Goal: Communication & Community: Answer question/provide support

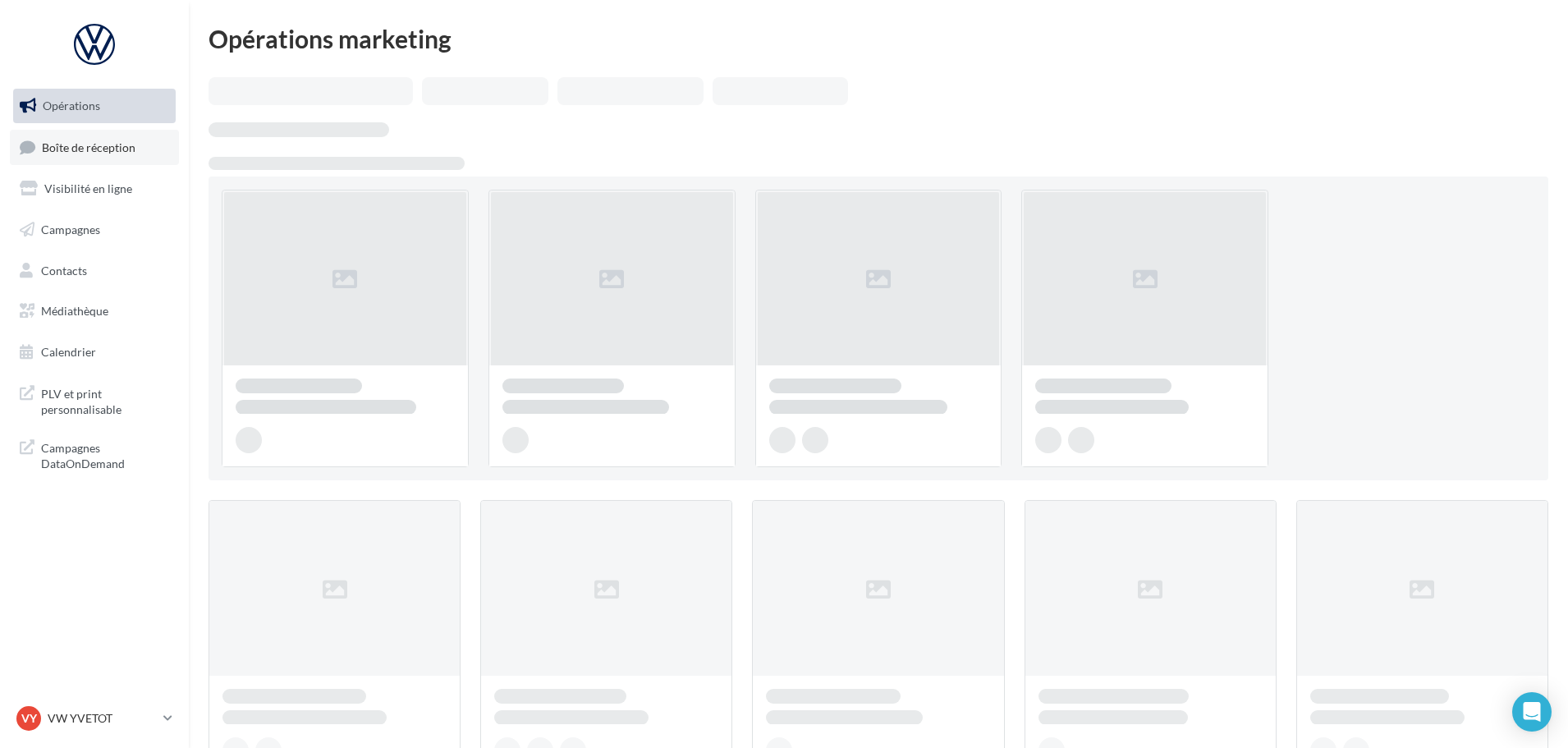
click at [81, 146] on span "Boîte de réception" at bounding box center [88, 146] width 94 height 14
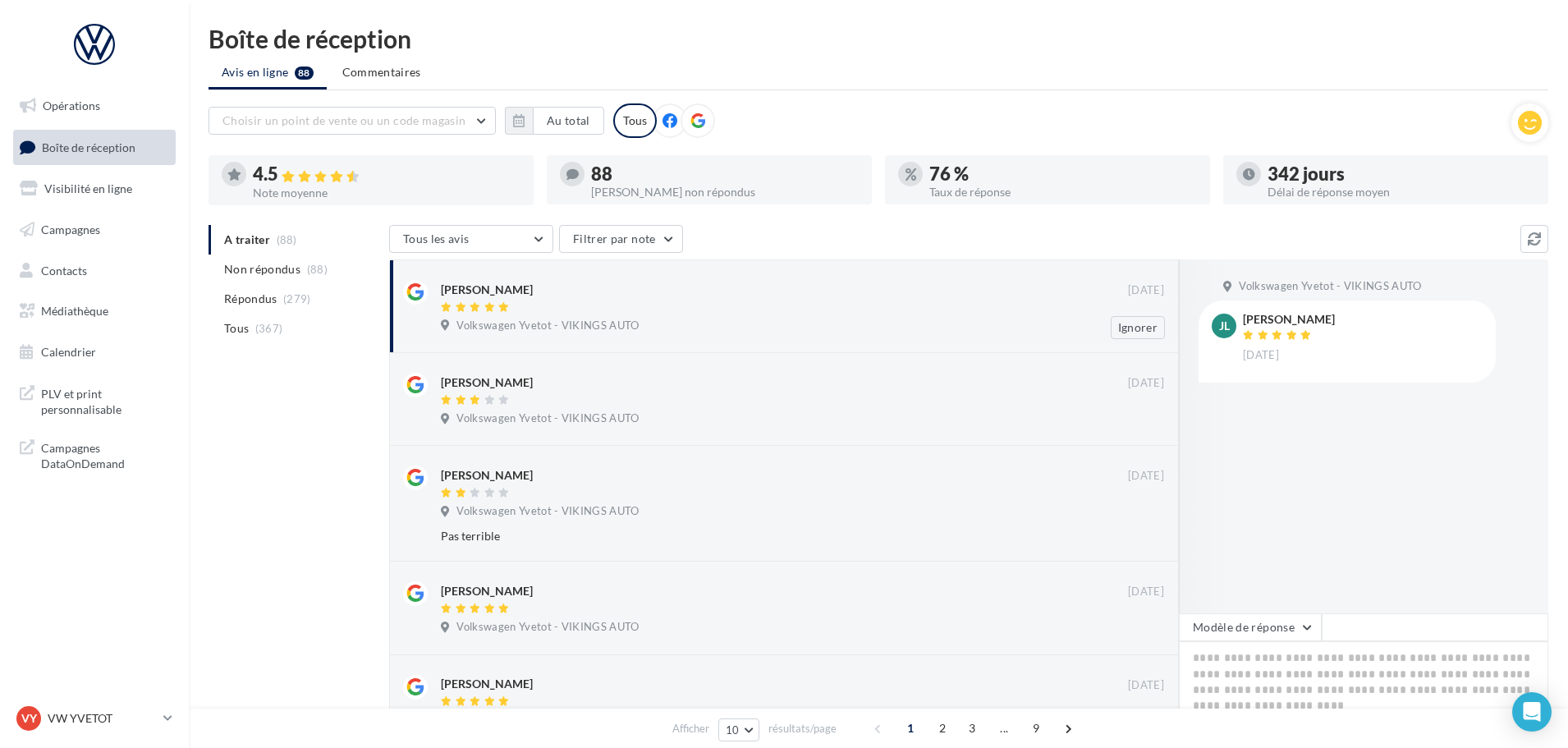
click at [550, 297] on div "[PERSON_NAME]" at bounding box center [785, 288] width 688 height 18
click at [1259, 614] on button "Modèle de réponse" at bounding box center [1250, 628] width 143 height 28
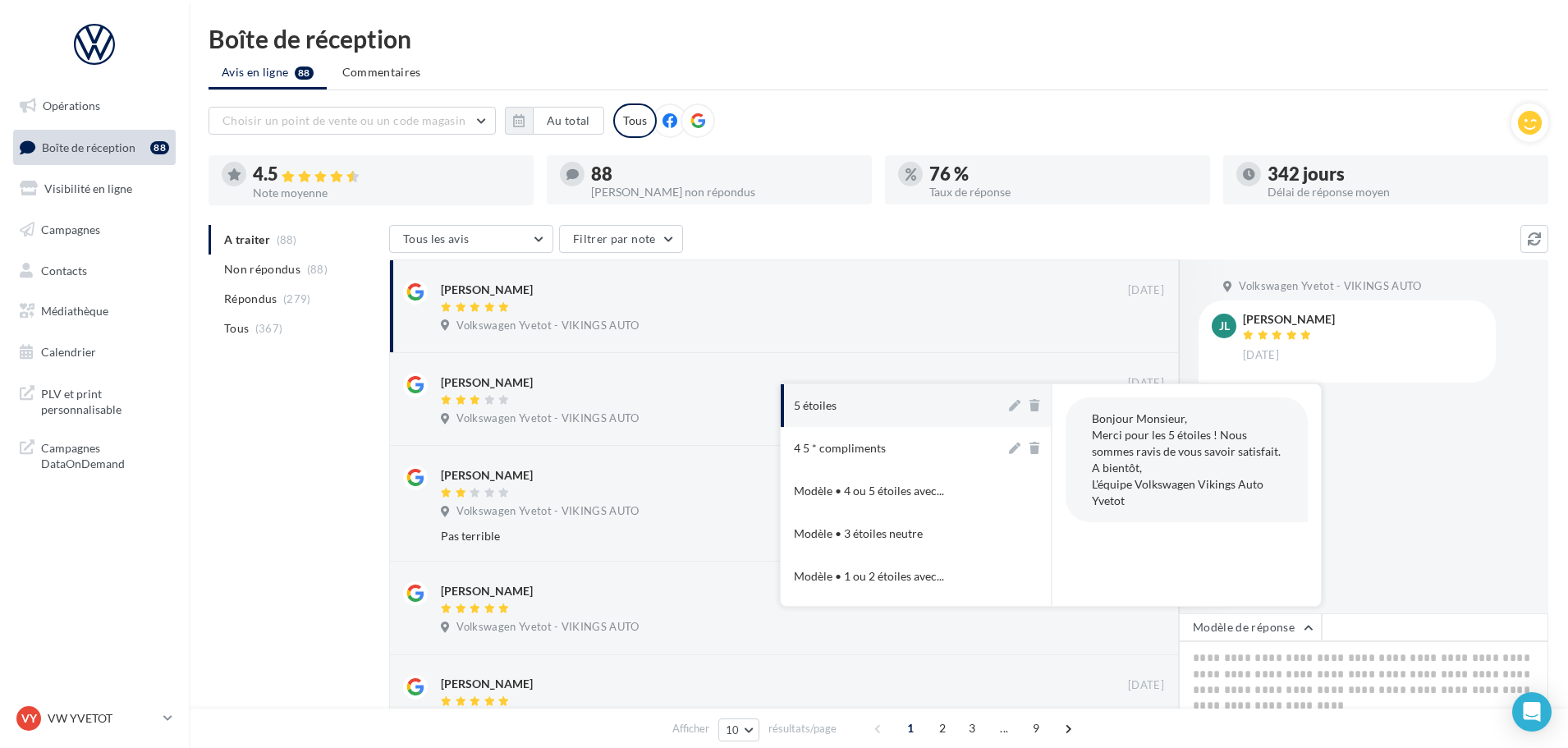
click at [922, 402] on button "5 étoiles" at bounding box center [893, 406] width 225 height 43
type textarea "**********"
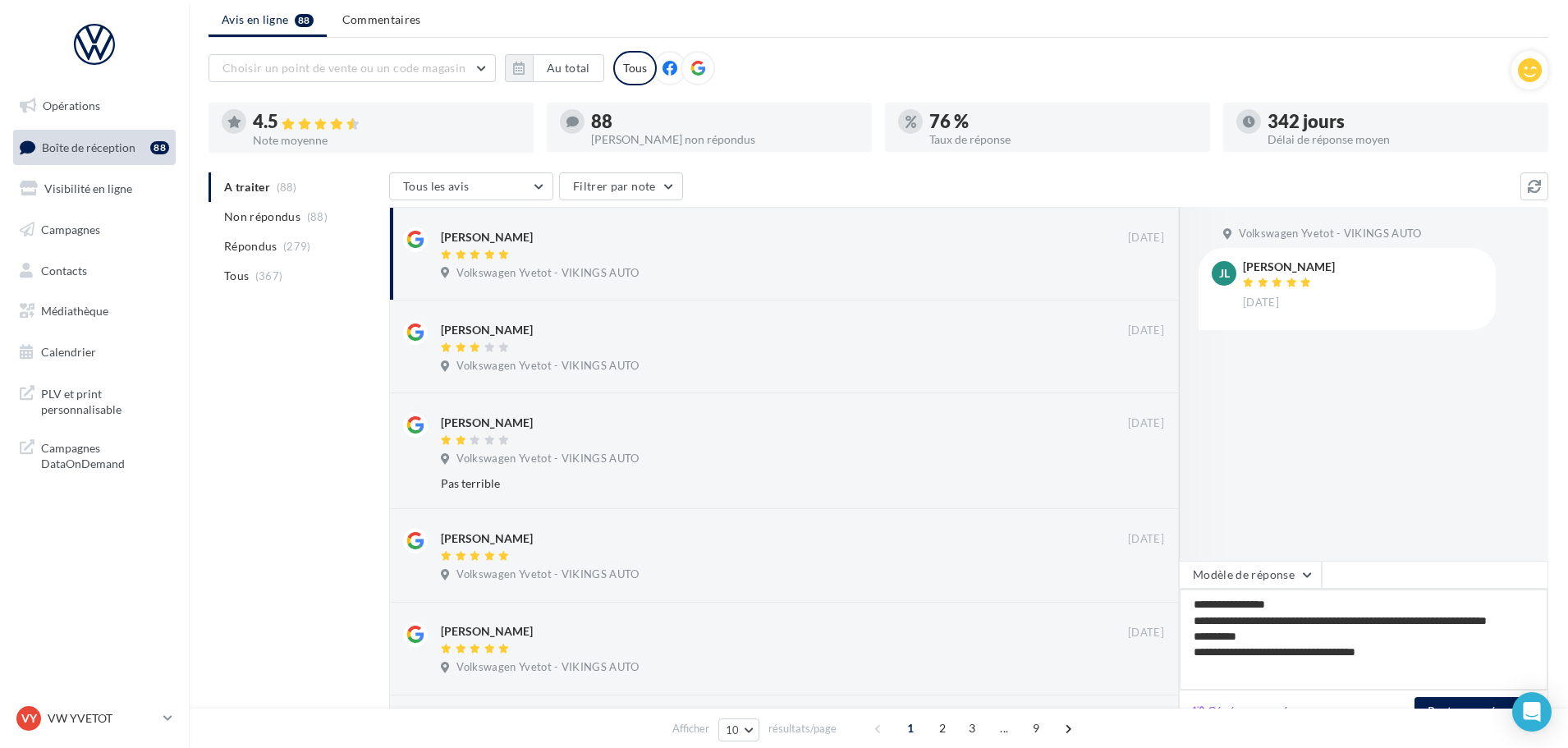
scroll to position [82, 0]
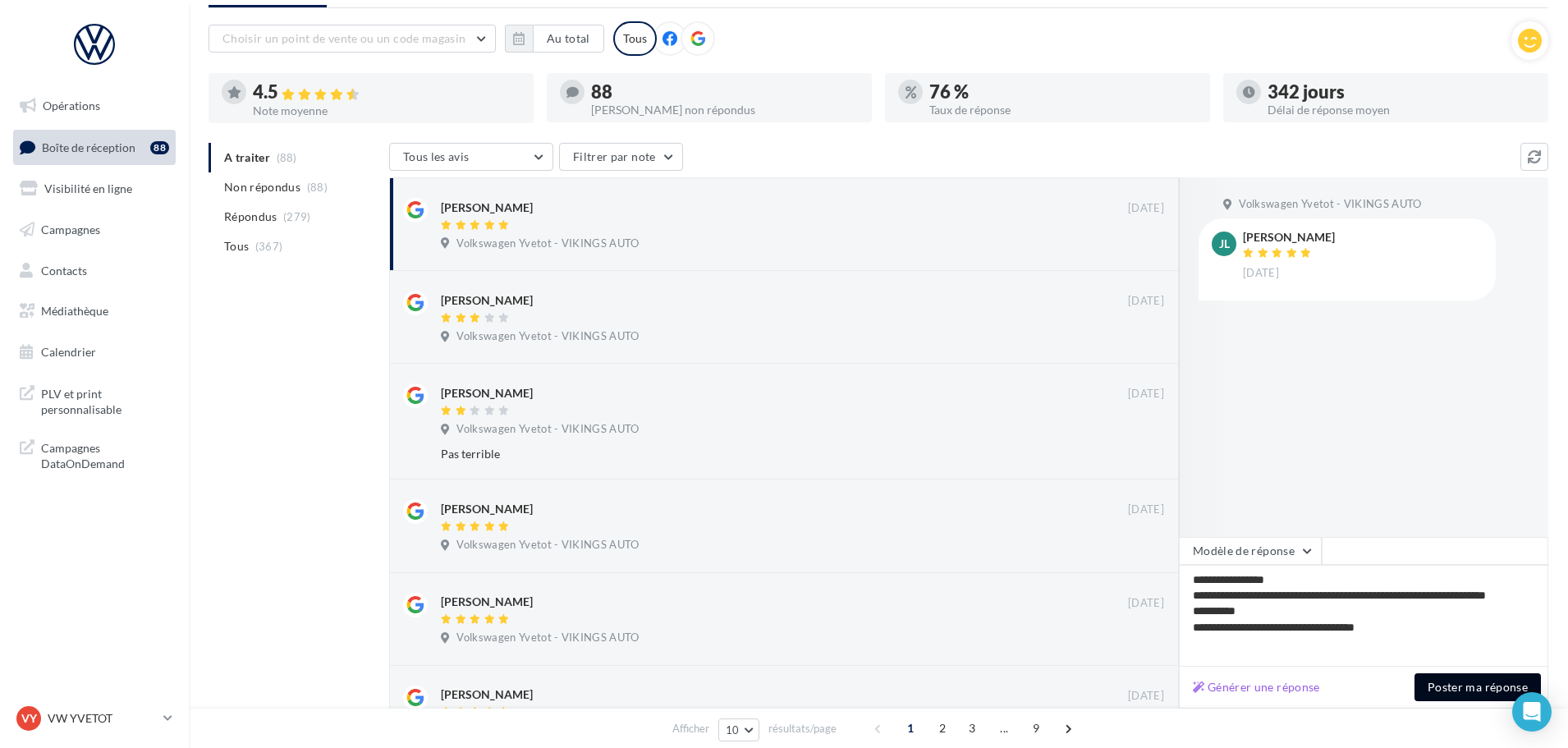
click at [1448, 694] on button "Poster ma réponse" at bounding box center [1477, 687] width 126 height 28
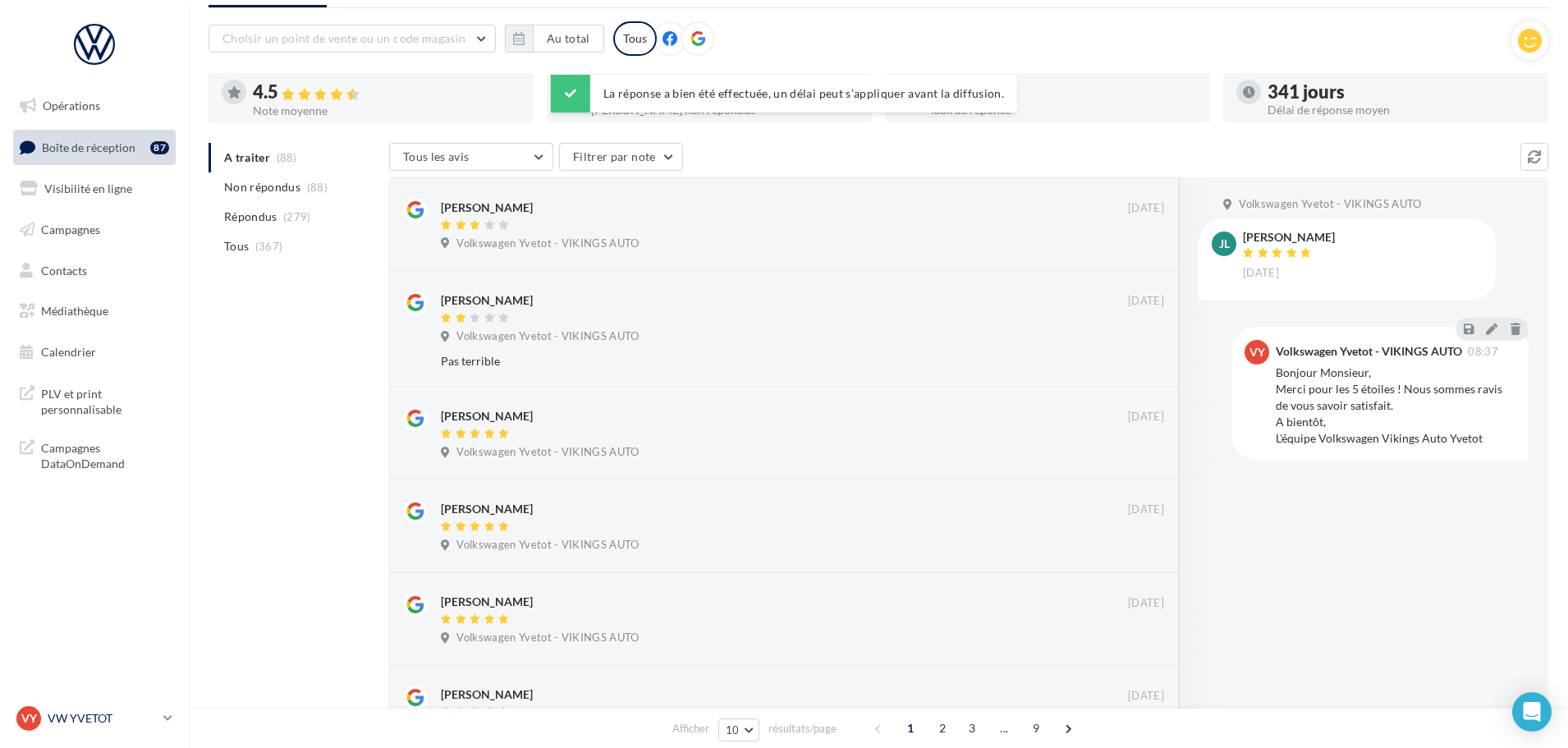
click at [115, 720] on p "VW YVETOT" at bounding box center [102, 718] width 109 height 17
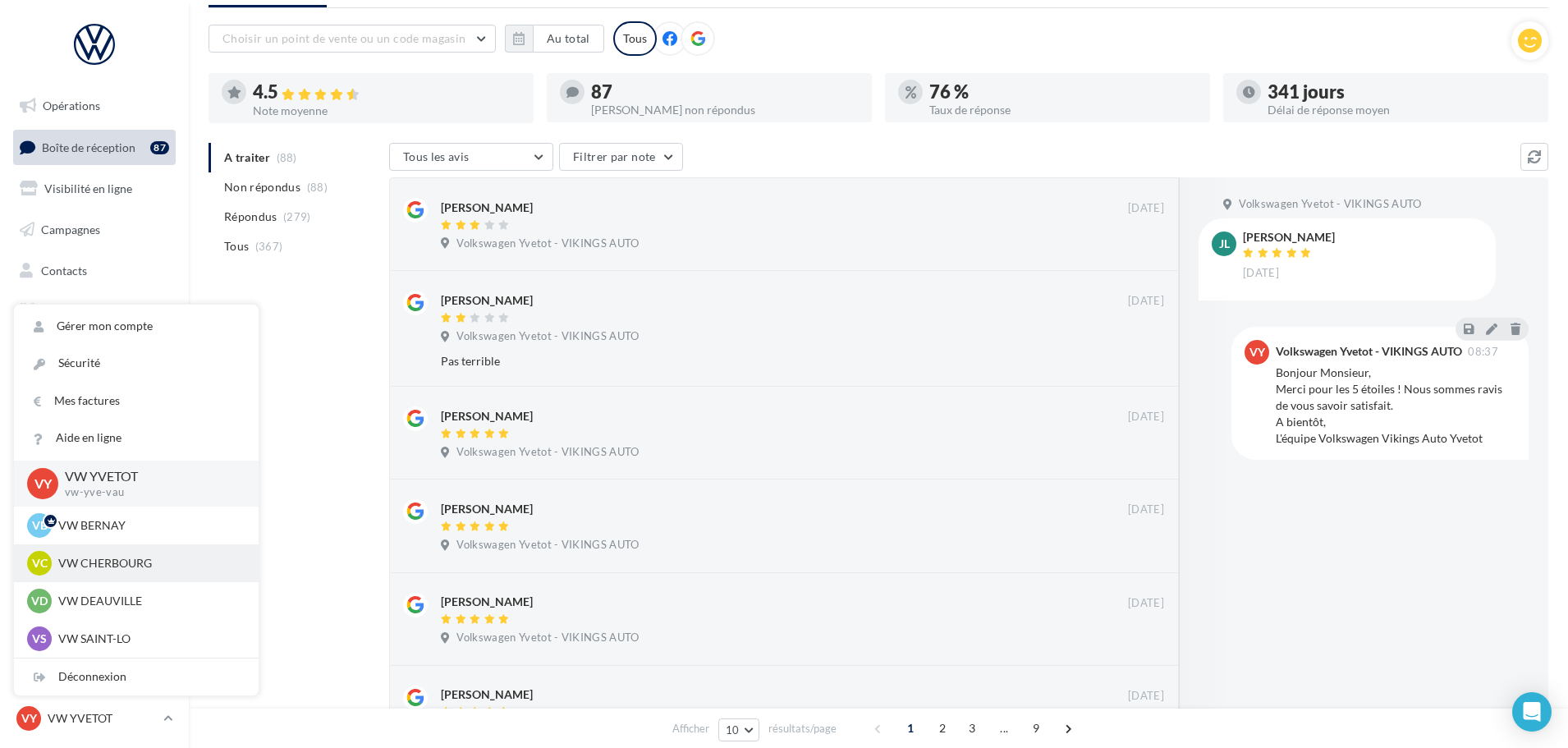
click at [108, 562] on p "VW CHERBOURG" at bounding box center [148, 564] width 181 height 17
